Goal: Information Seeking & Learning: Find specific fact

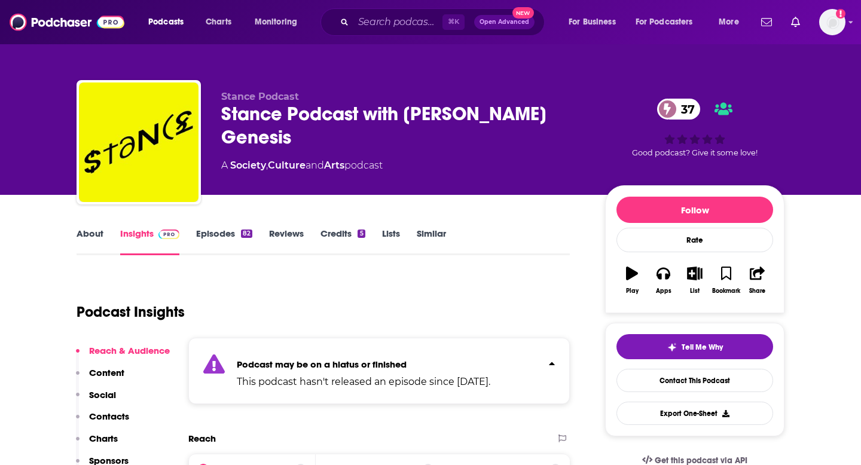
scroll to position [88, 0]
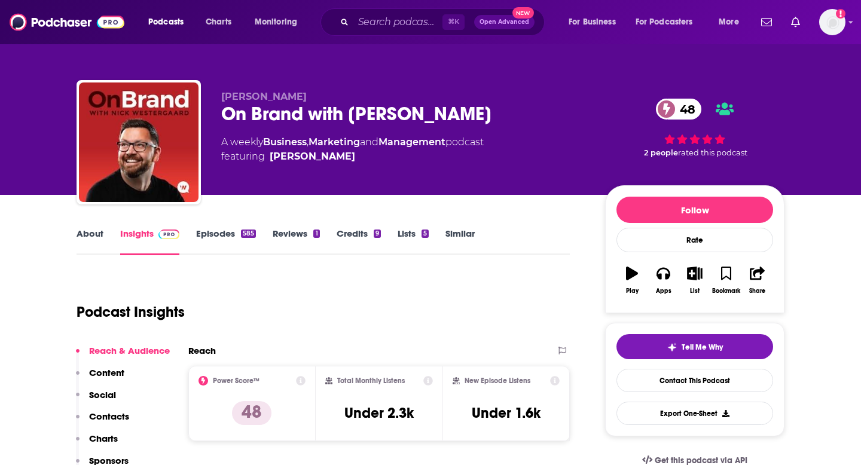
click at [394, 12] on div "⌘ K Open Advanced New" at bounding box center [432, 21] width 224 height 27
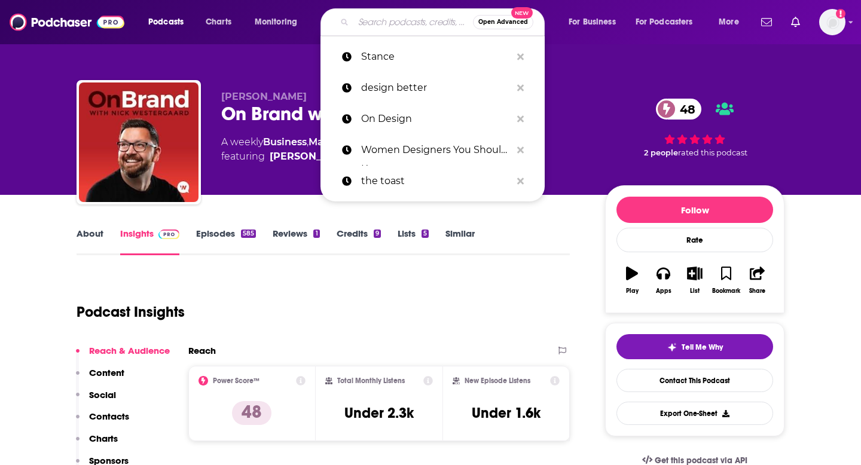
click at [389, 18] on input "Search podcasts, credits, & more..." at bounding box center [413, 22] width 120 height 19
paste input "The Creative Process"
type input "The Creative Process"
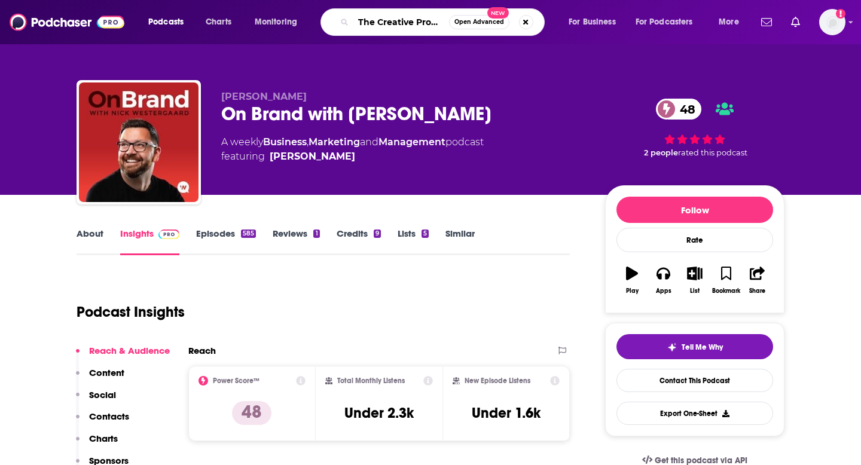
scroll to position [0, 7]
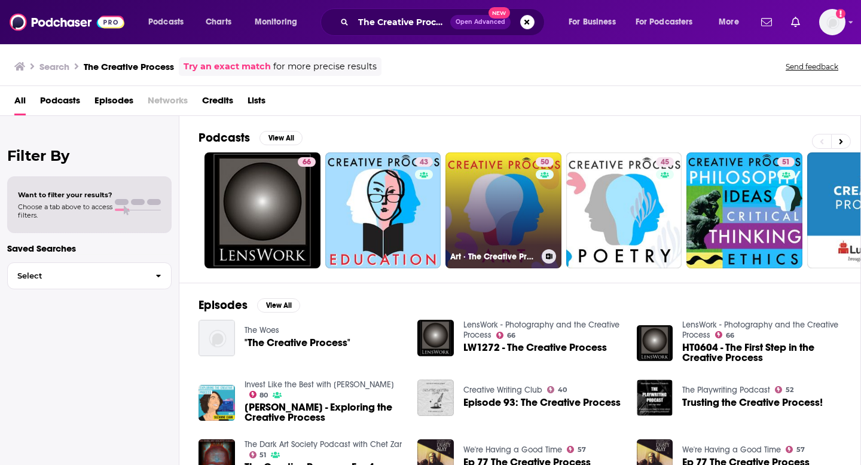
click at [481, 209] on link "50 Art · The Creative Process: Artists, Curators, Museum Directors Talk Art, Li…" at bounding box center [503, 210] width 116 height 116
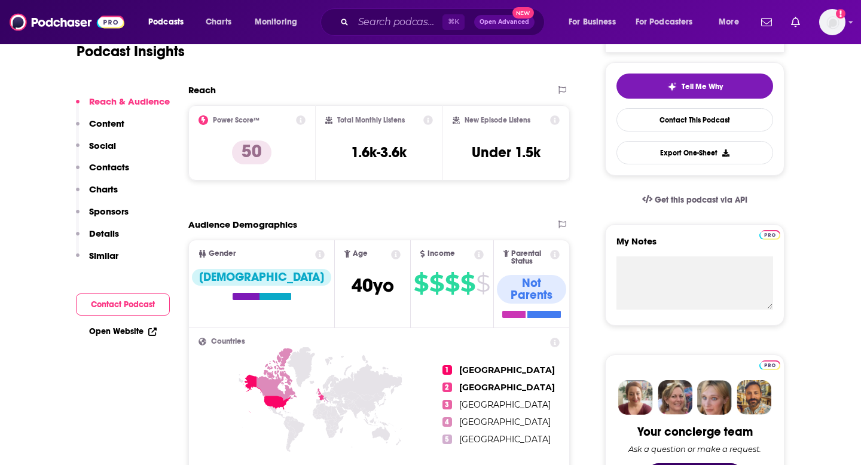
scroll to position [150, 0]
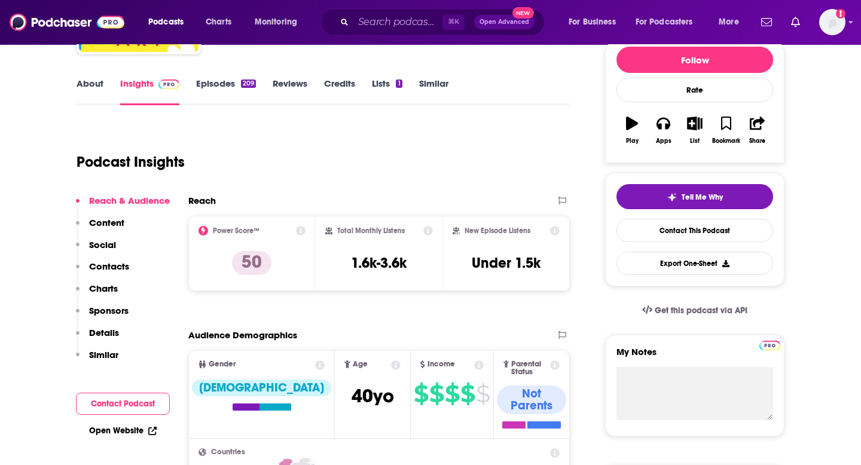
click at [85, 88] on link "About" at bounding box center [89, 91] width 27 height 27
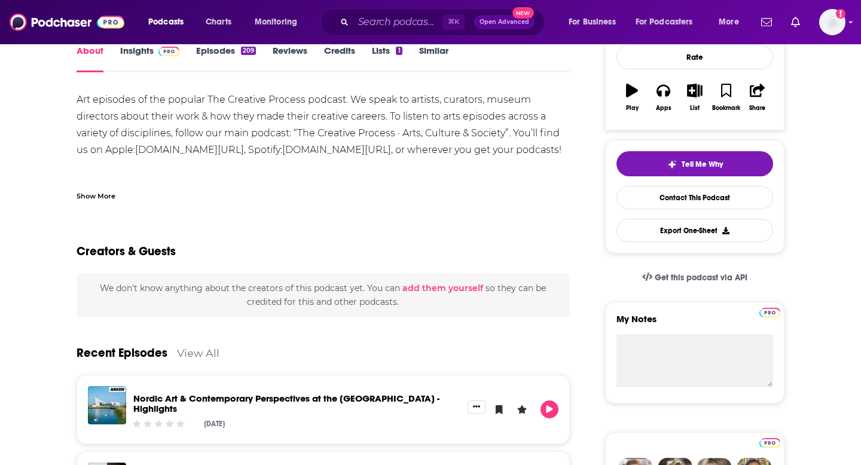
scroll to position [248, 0]
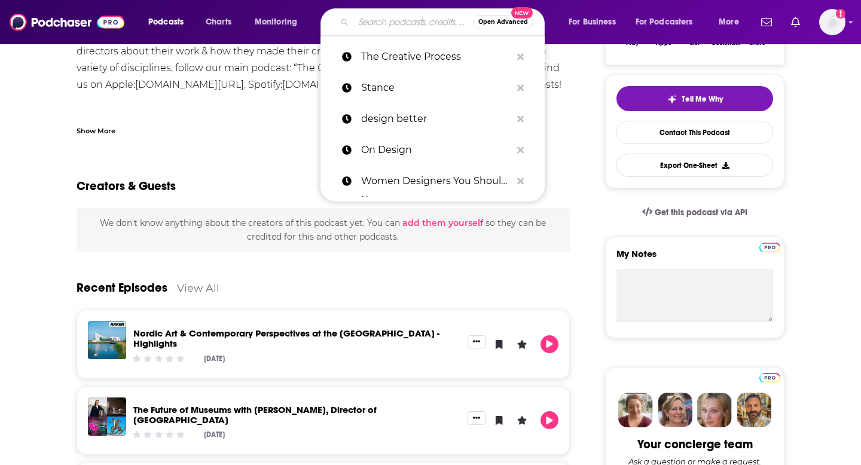
click at [396, 30] on input "Search podcasts, credits, & more..." at bounding box center [413, 22] width 120 height 19
paste input "The Creative Process"
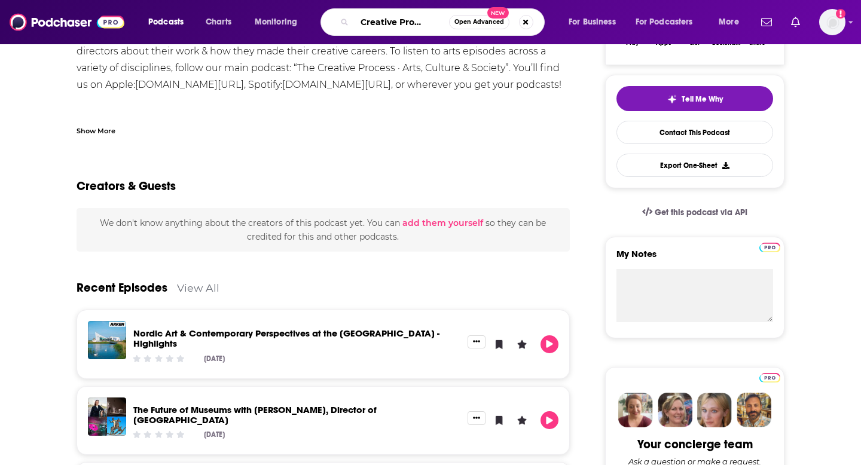
scroll to position [0, 19]
type input "The Creative Process Mia Funk"
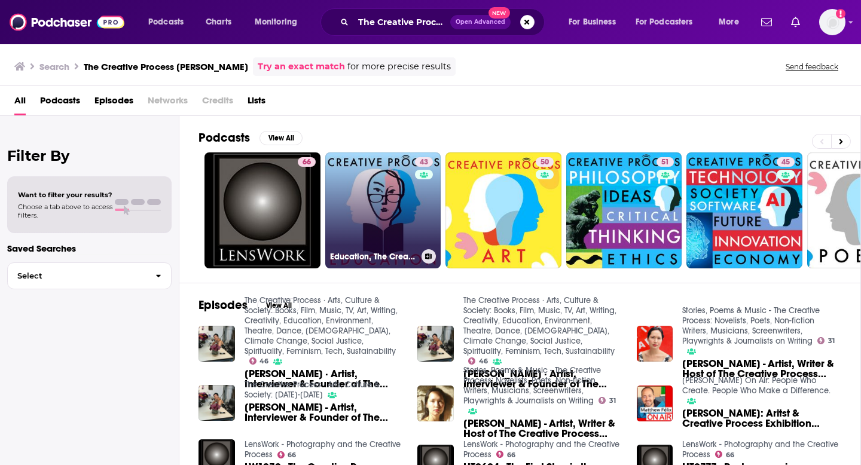
click at [377, 231] on link "43 Education, The Creative Process: Educators, Writers, Artists, Activists Talk…" at bounding box center [383, 210] width 116 height 116
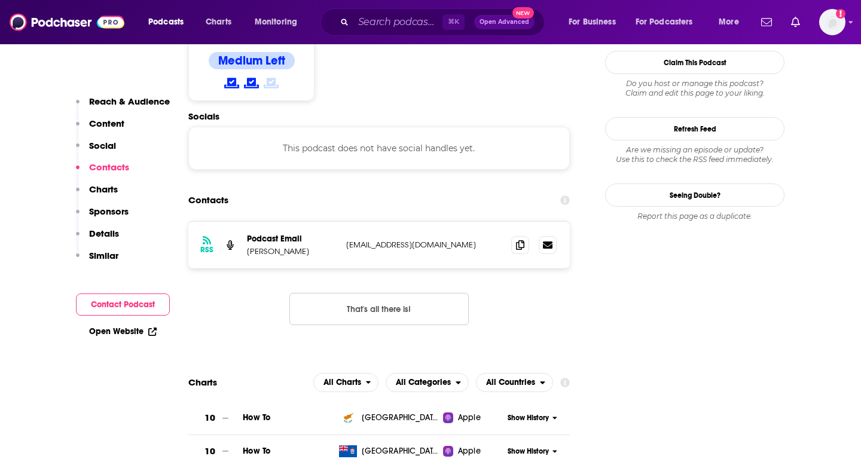
scroll to position [966, 0]
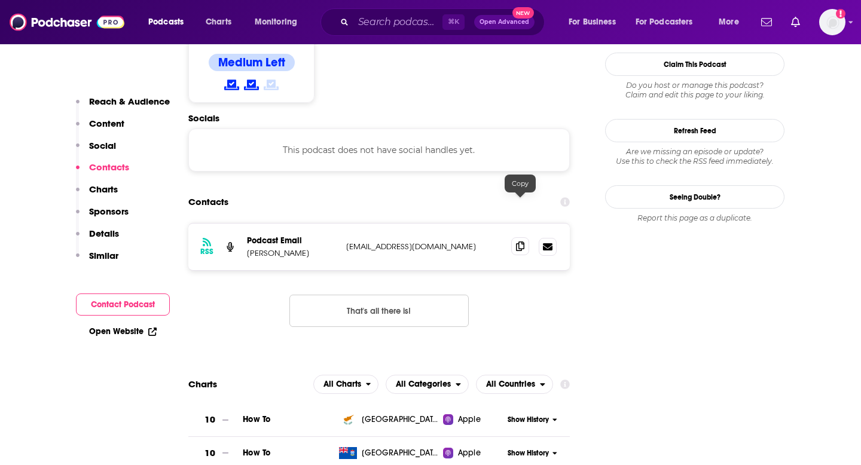
click at [518, 237] on span at bounding box center [520, 246] width 18 height 18
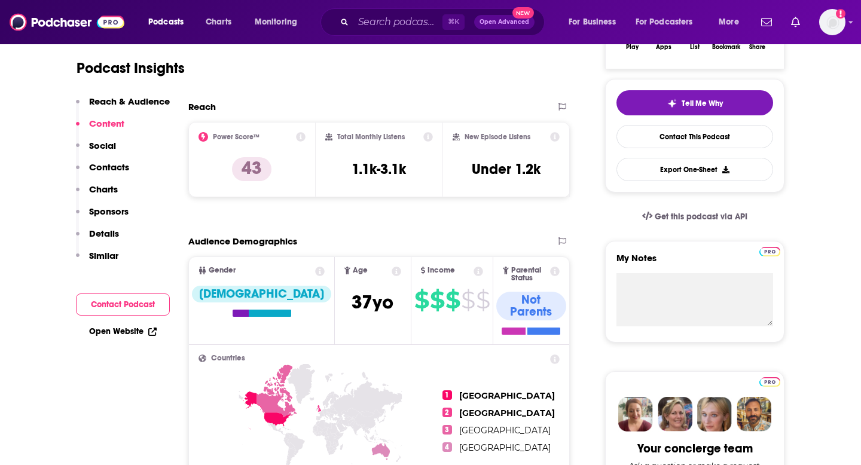
scroll to position [0, 0]
